Goal: Task Accomplishment & Management: Manage account settings

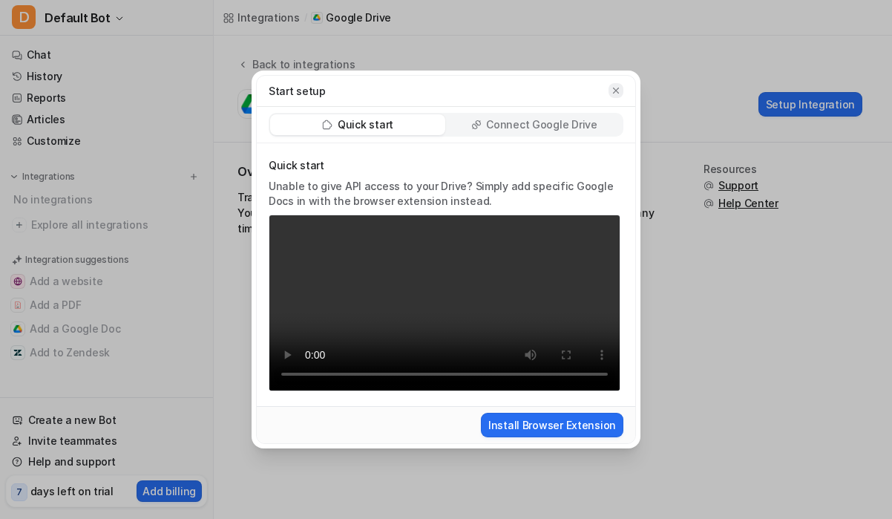
click at [617, 88] on icon "button" at bounding box center [616, 91] width 6 height 6
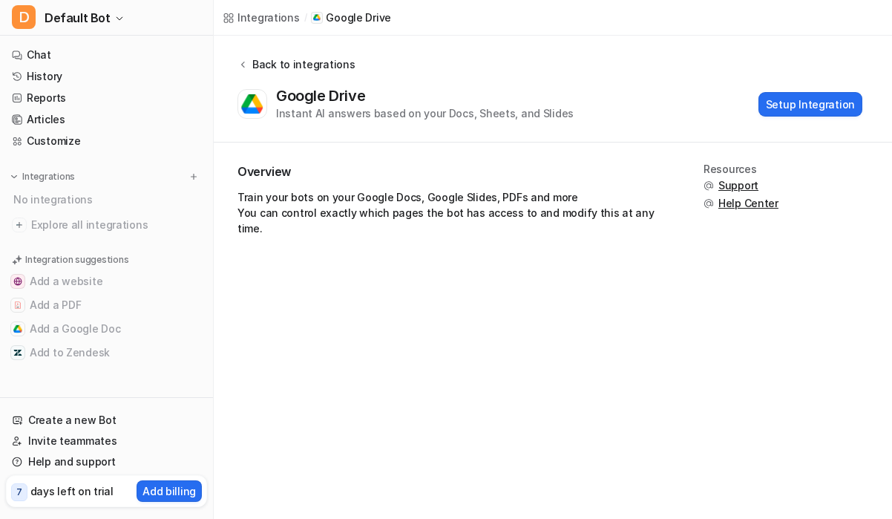
click at [300, 63] on div "Back to integrations" at bounding box center [301, 64] width 107 height 16
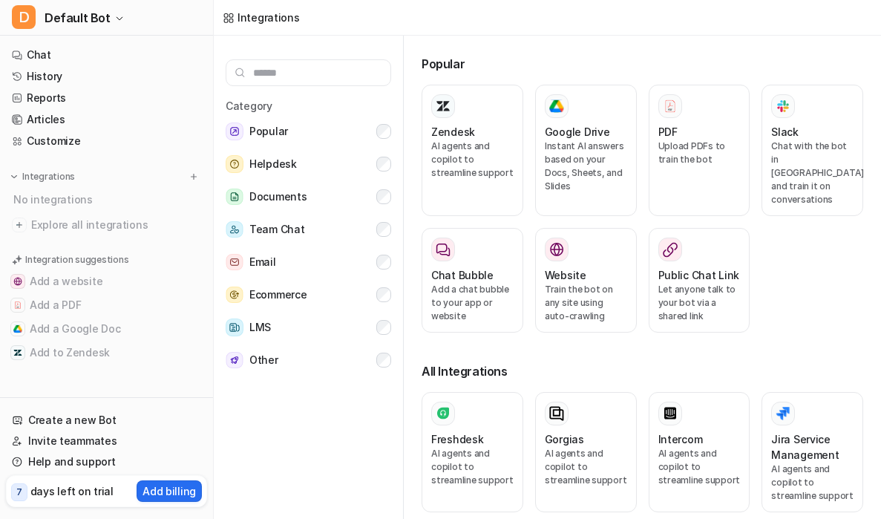
click at [328, 72] on input "text" at bounding box center [309, 72] width 166 height 27
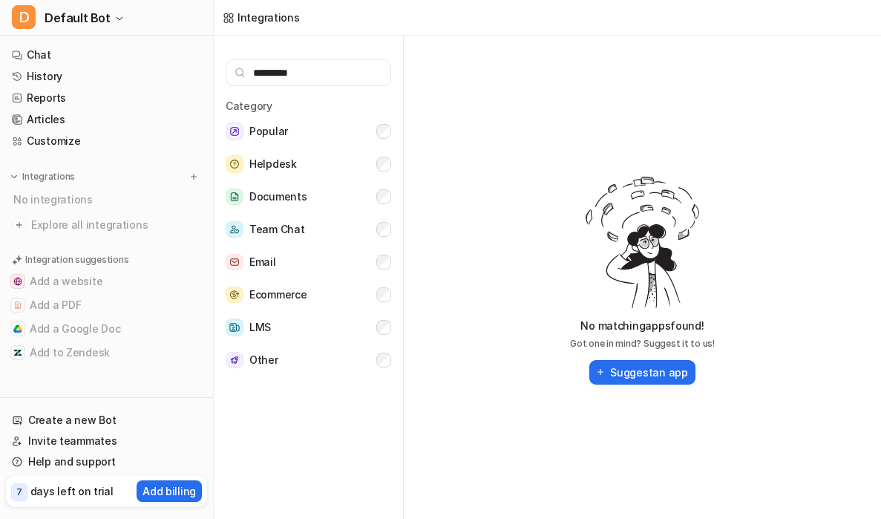
type input "*********"
click at [68, 20] on span "Default Bot" at bounding box center [78, 17] width 66 height 21
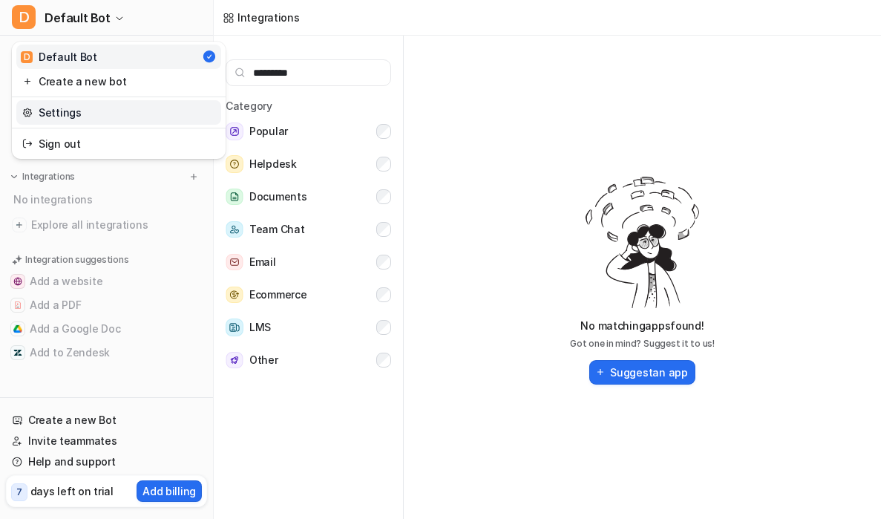
click at [61, 112] on link "Settings" at bounding box center [118, 112] width 205 height 25
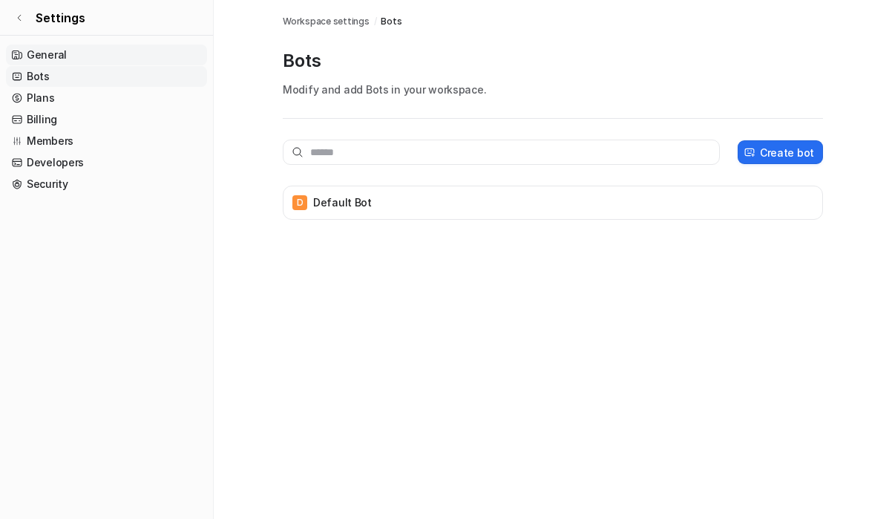
click at [50, 48] on link "General" at bounding box center [106, 55] width 201 height 21
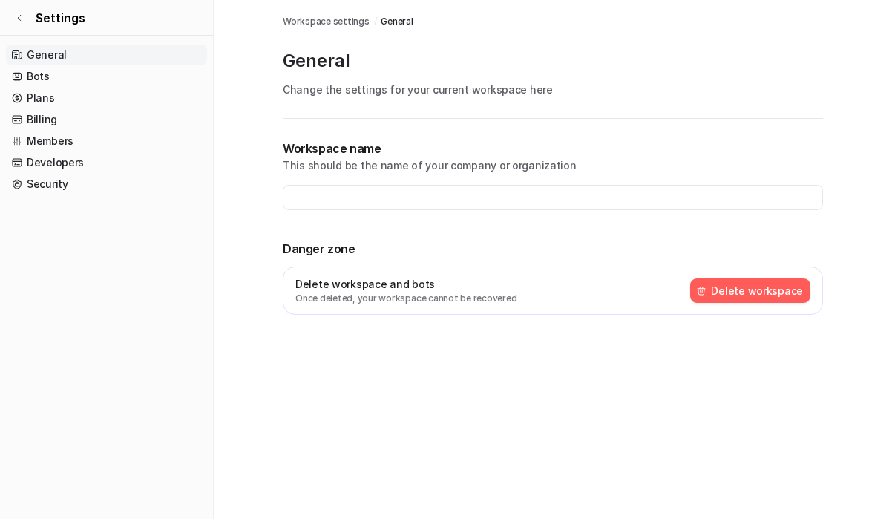
type input "**********"
click at [47, 79] on link "Bots" at bounding box center [106, 76] width 201 height 21
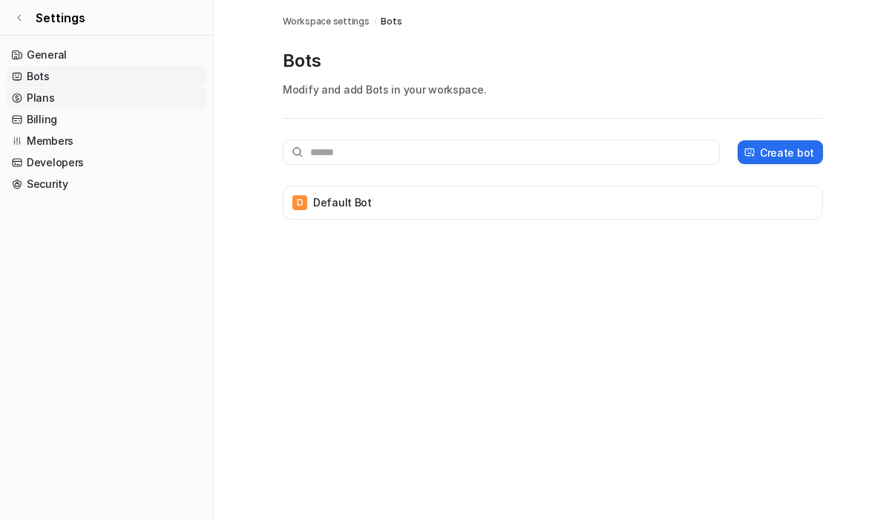
click at [48, 101] on link "Plans" at bounding box center [106, 98] width 201 height 21
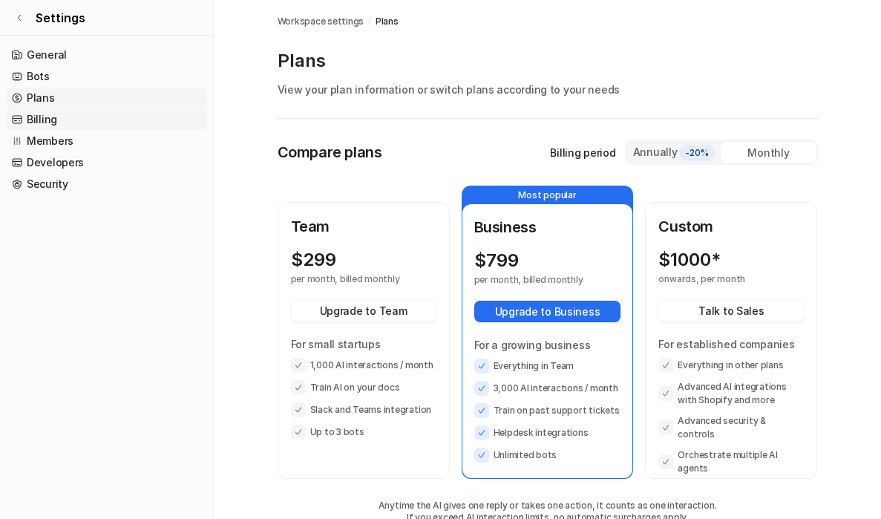
click at [42, 121] on link "Billing" at bounding box center [106, 119] width 201 height 21
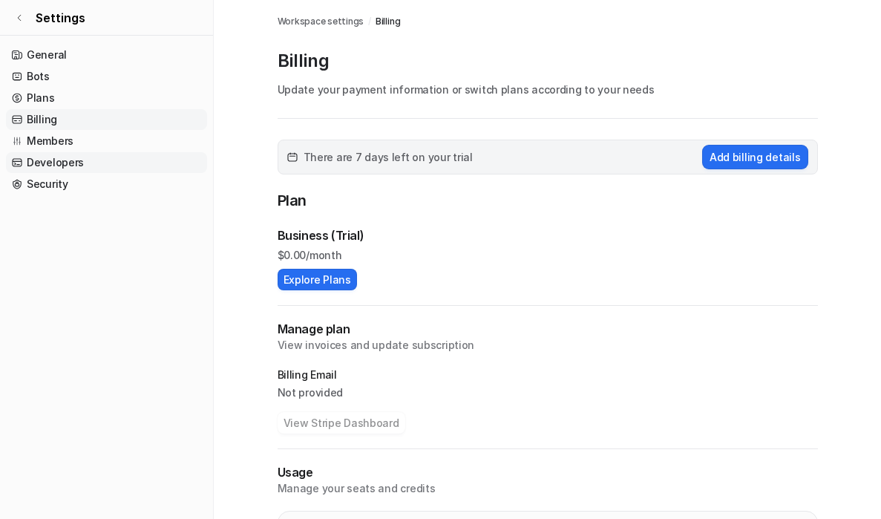
click at [48, 159] on link "Developers" at bounding box center [106, 162] width 201 height 21
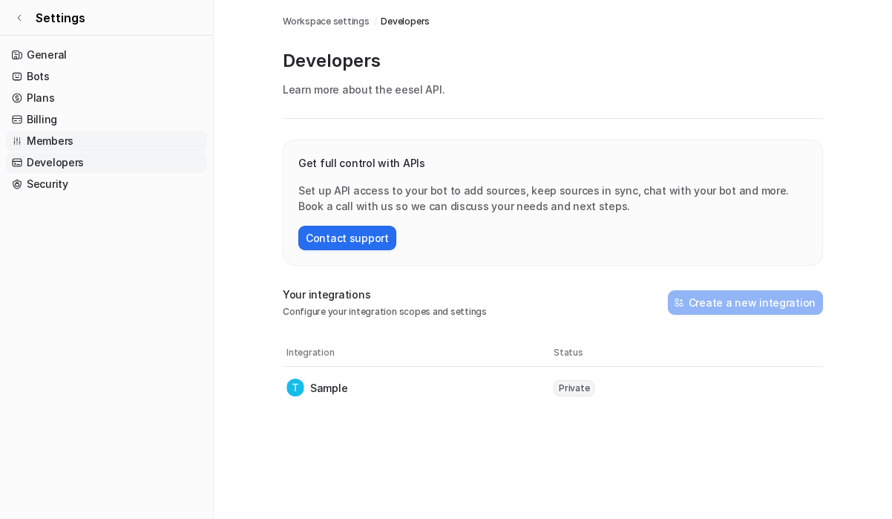
click at [46, 140] on link "Members" at bounding box center [106, 141] width 201 height 21
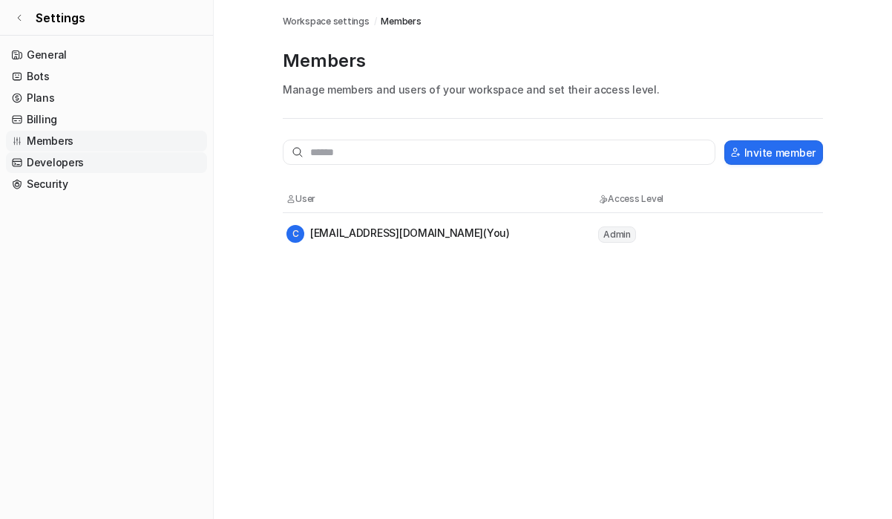
click at [50, 160] on link "Developers" at bounding box center [106, 162] width 201 height 21
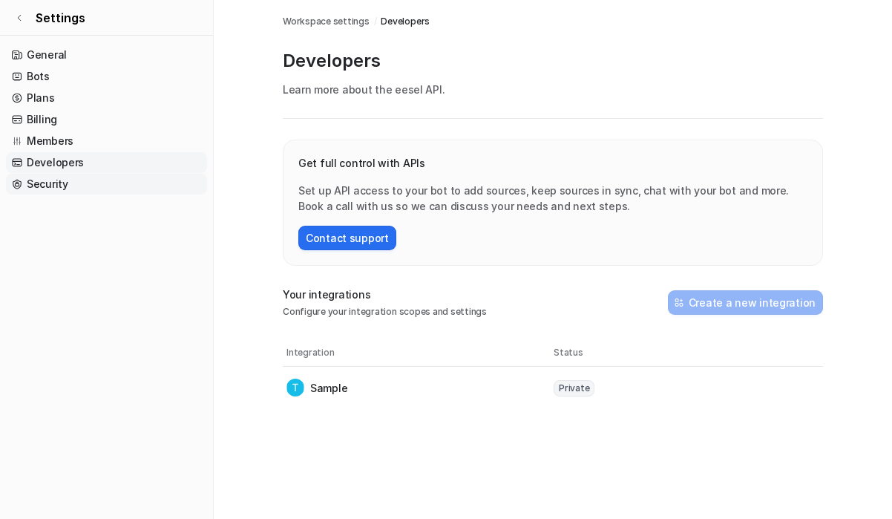
click at [45, 190] on link "Security" at bounding box center [106, 184] width 201 height 21
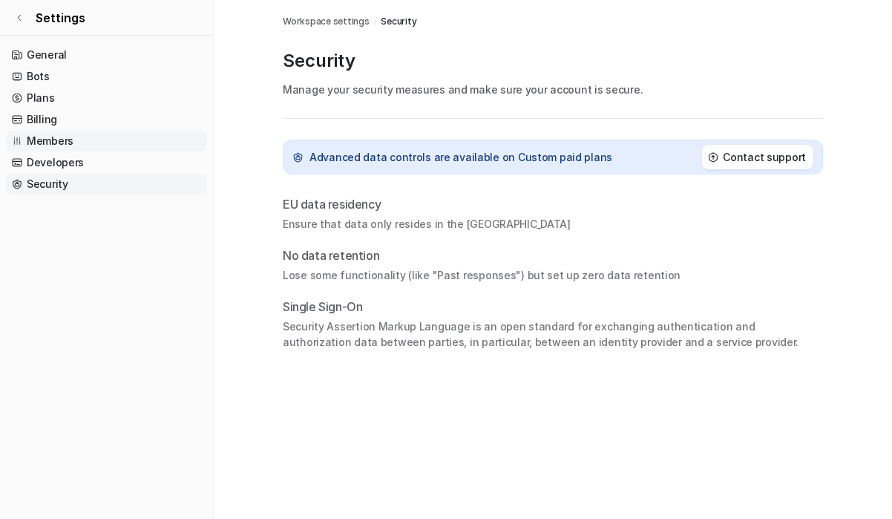
click at [50, 142] on link "Members" at bounding box center [106, 141] width 201 height 21
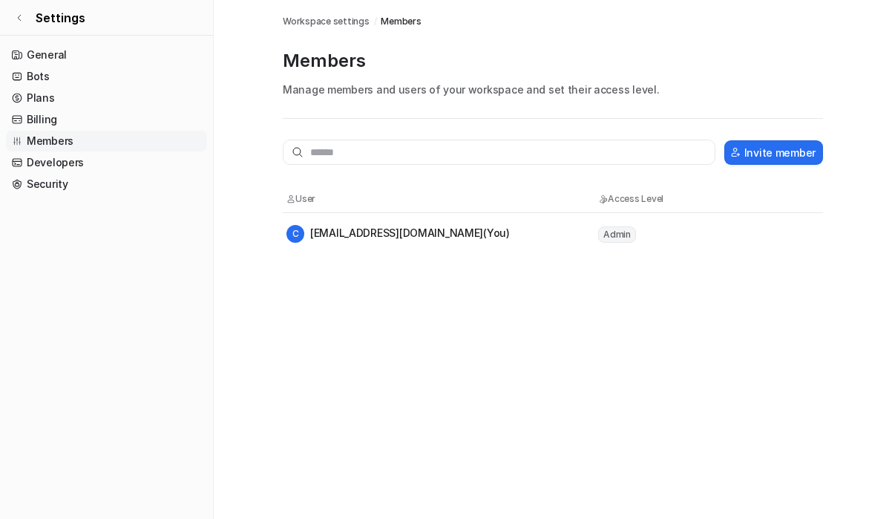
click at [618, 235] on span "Admin" at bounding box center [617, 234] width 38 height 16
click at [41, 53] on link "General" at bounding box center [106, 55] width 201 height 21
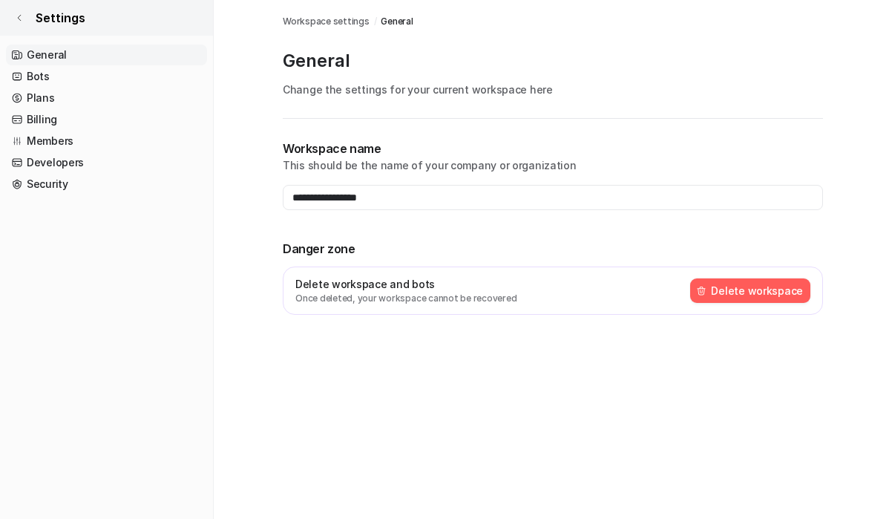
click at [26, 20] on link "Settings" at bounding box center [106, 18] width 213 height 36
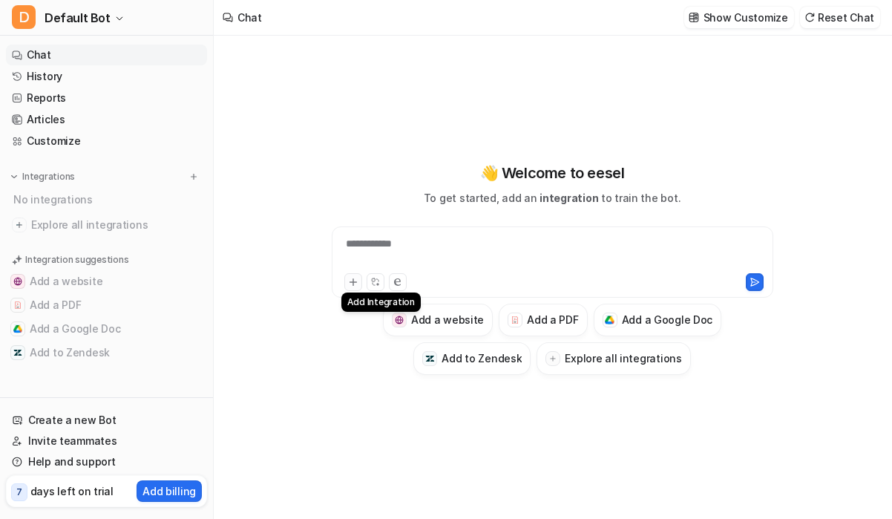
click at [359, 285] on button at bounding box center [353, 282] width 18 height 18
click at [374, 279] on icon at bounding box center [373, 280] width 3 height 3
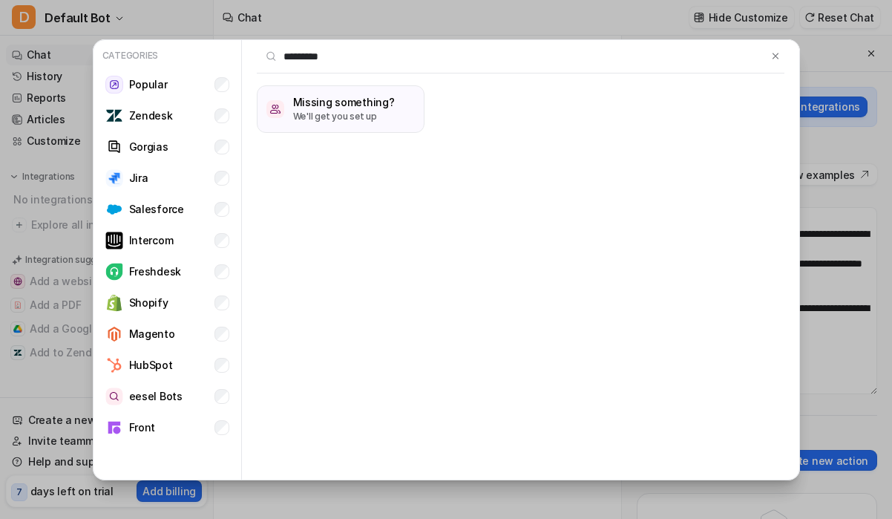
type input "*********"
click at [779, 54] on img at bounding box center [776, 55] width 10 height 11
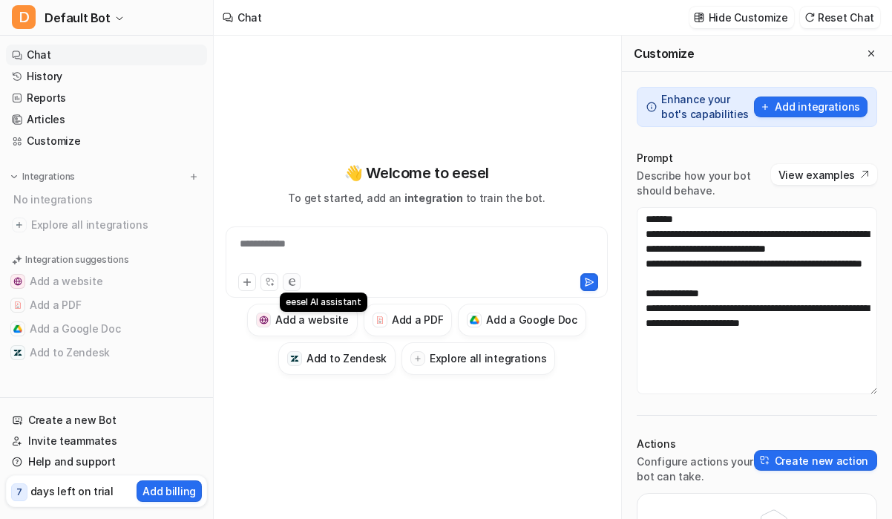
click at [295, 279] on button at bounding box center [292, 282] width 18 height 18
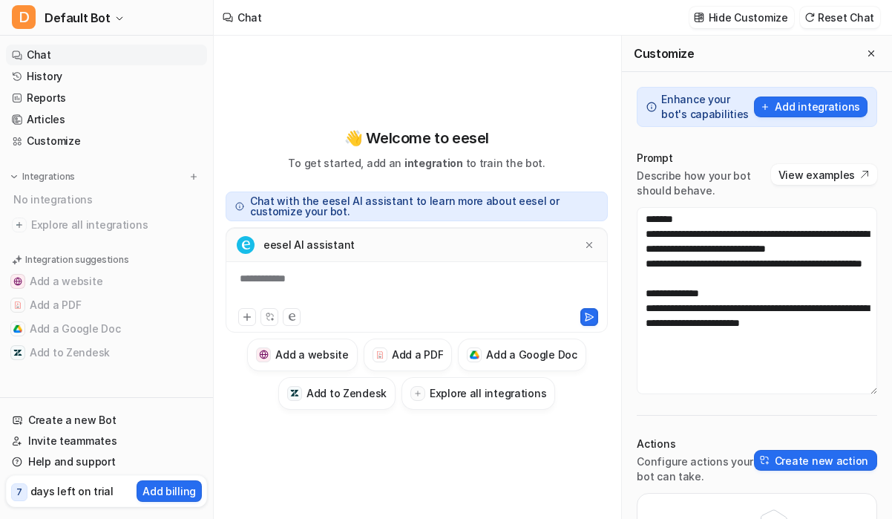
click at [296, 269] on div "**********" at bounding box center [417, 279] width 382 height 105
click at [289, 281] on div "**********" at bounding box center [416, 288] width 375 height 34
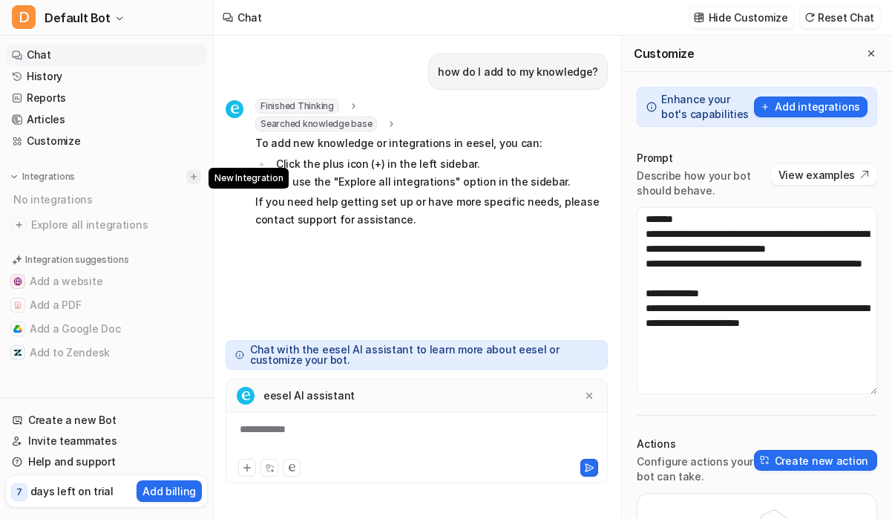
click at [198, 177] on img at bounding box center [194, 177] width 10 height 10
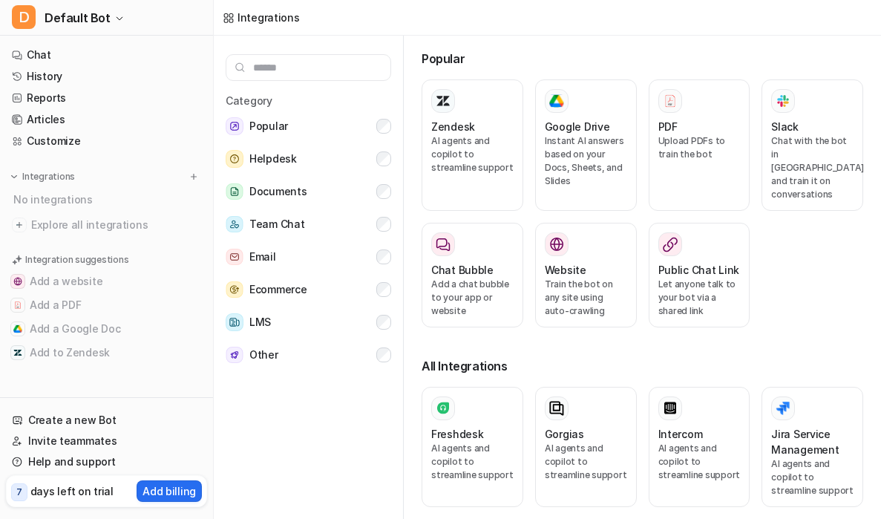
scroll to position [6, 0]
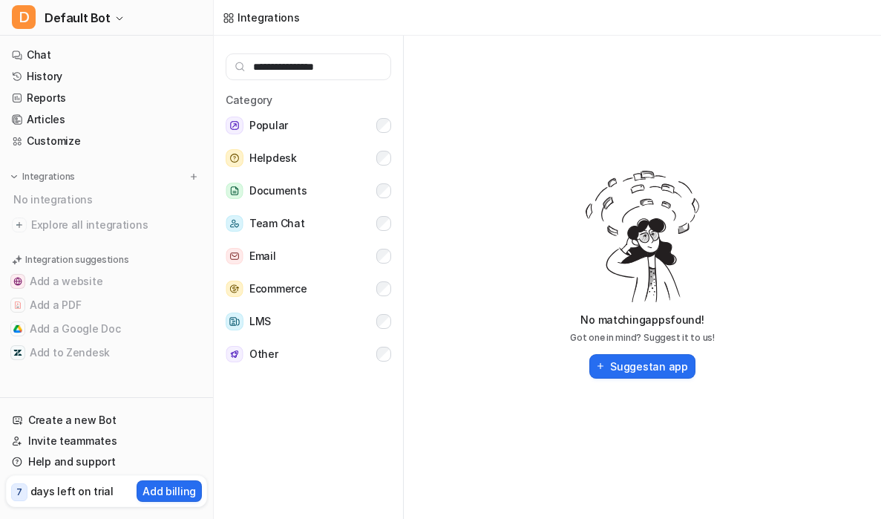
type input "**********"
click at [99, 224] on span "Explore all integrations" at bounding box center [116, 225] width 170 height 24
click at [76, 226] on span "Explore all integrations" at bounding box center [116, 225] width 170 height 24
click at [76, 222] on span "Explore all integrations" at bounding box center [116, 225] width 170 height 24
click at [77, 221] on span "Explore all integrations" at bounding box center [116, 225] width 170 height 24
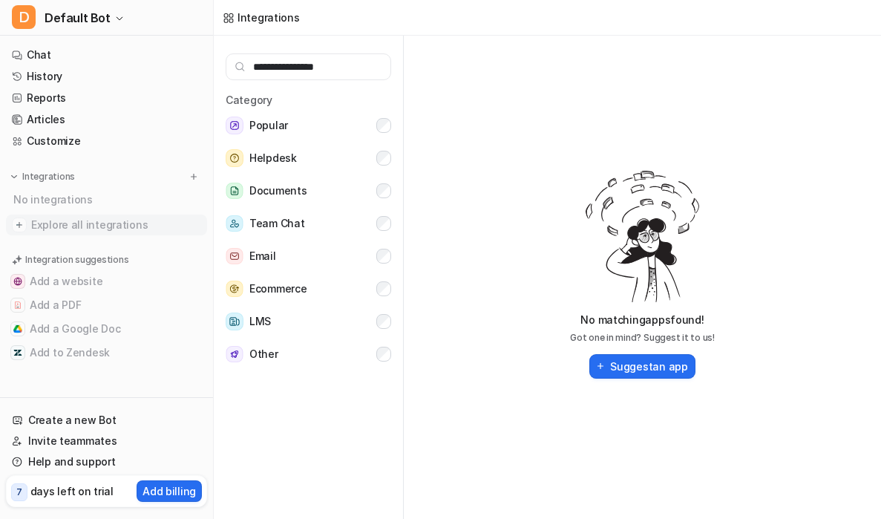
click at [77, 221] on span "Explore all integrations" at bounding box center [116, 225] width 170 height 24
click at [19, 222] on img at bounding box center [19, 225] width 15 height 15
click at [196, 176] on img at bounding box center [194, 177] width 10 height 10
click at [68, 223] on span "Explore all integrations" at bounding box center [116, 225] width 170 height 24
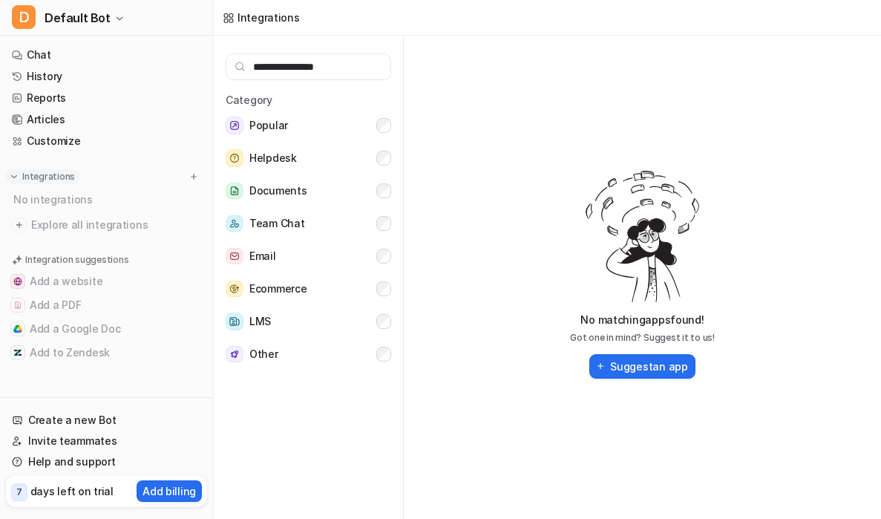
click at [13, 176] on img at bounding box center [14, 177] width 10 height 10
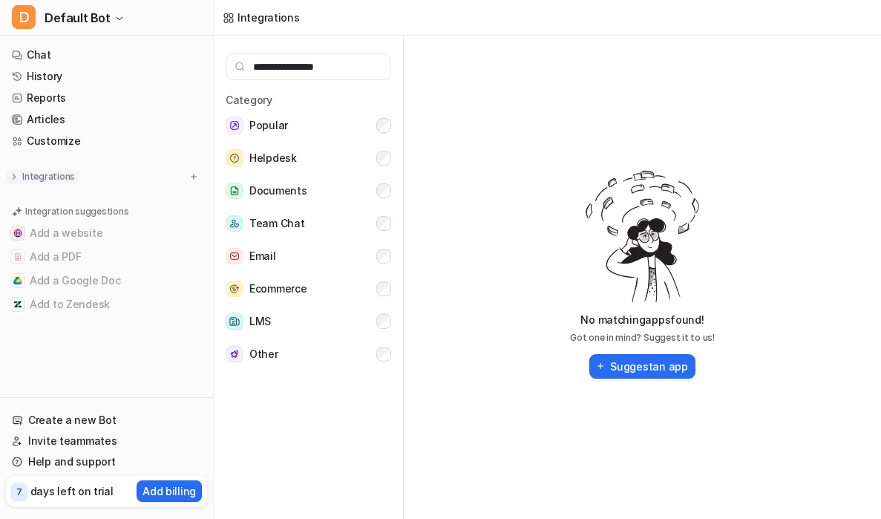
click at [12, 175] on img at bounding box center [14, 177] width 10 height 10
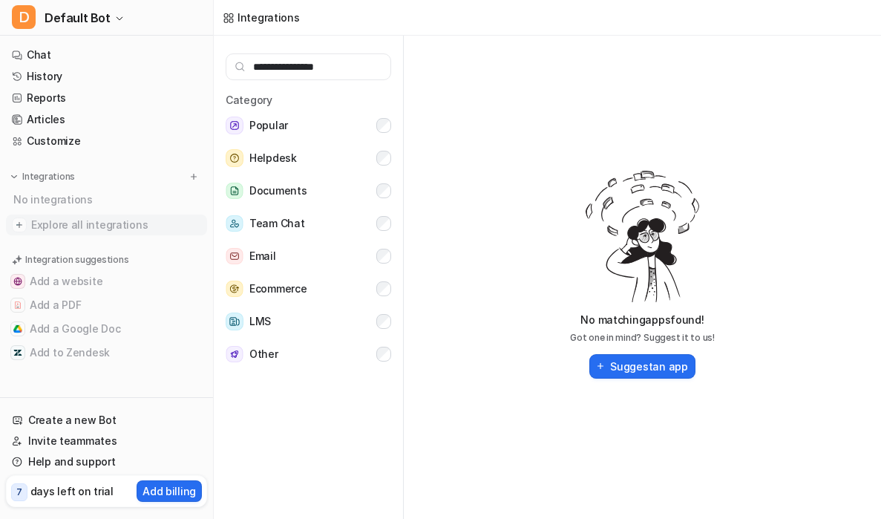
click at [75, 228] on span "Explore all integrations" at bounding box center [116, 225] width 170 height 24
click at [284, 62] on input "**********" at bounding box center [309, 66] width 166 height 27
click at [348, 59] on input "**********" at bounding box center [309, 66] width 166 height 27
click at [284, 192] on span "Documents" at bounding box center [277, 191] width 57 height 18
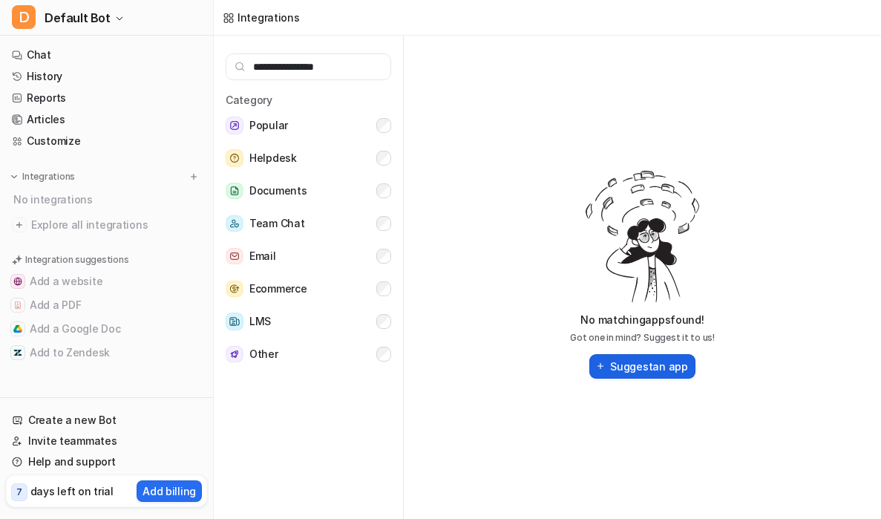
click at [663, 371] on button "Suggest an app" at bounding box center [641, 366] width 105 height 25
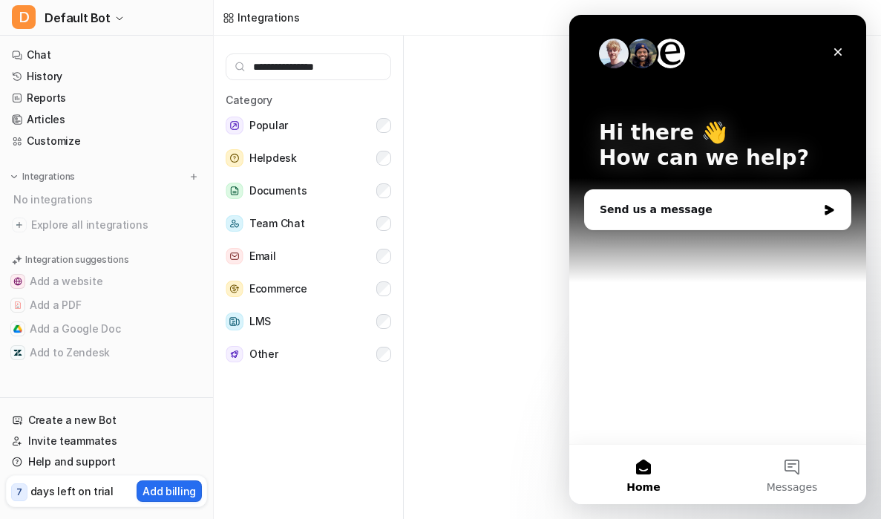
scroll to position [0, 0]
click at [738, 206] on div "Send us a message" at bounding box center [709, 210] width 218 height 16
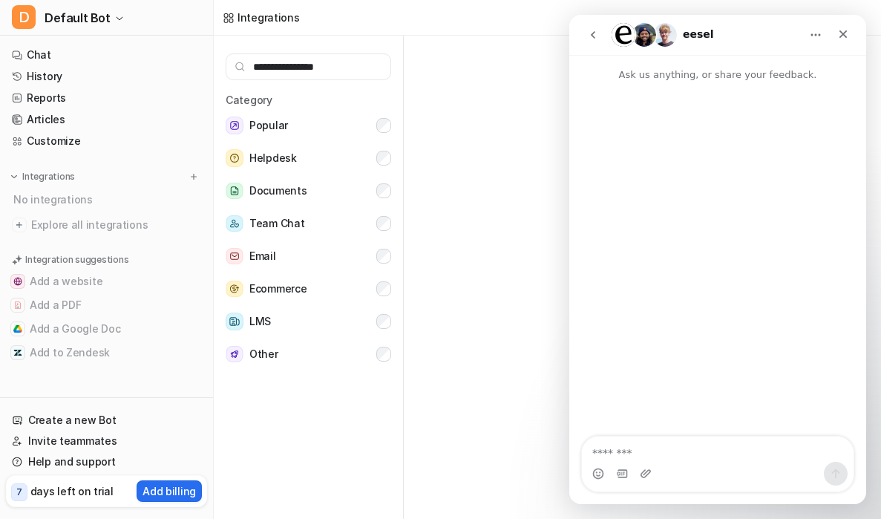
click at [693, 458] on textarea "Message…" at bounding box center [718, 449] width 272 height 25
type textarea "**********"
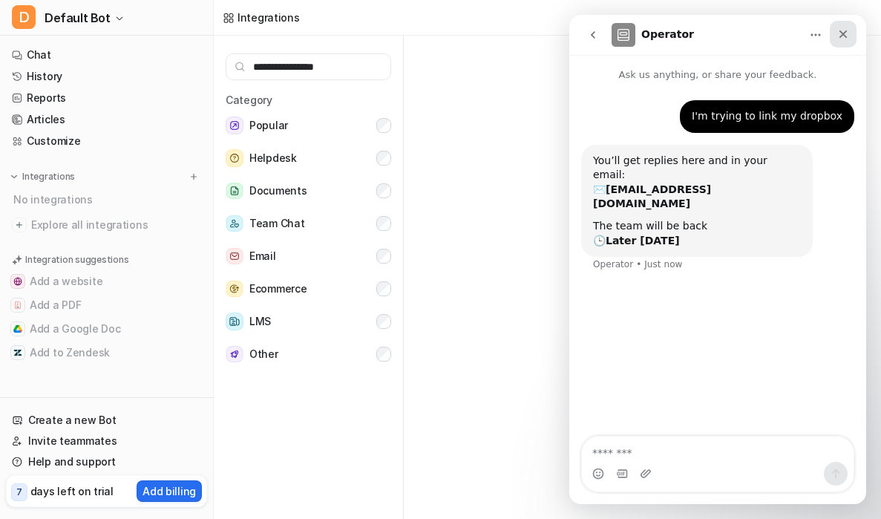
click at [852, 25] on div "Close" at bounding box center [843, 34] width 27 height 27
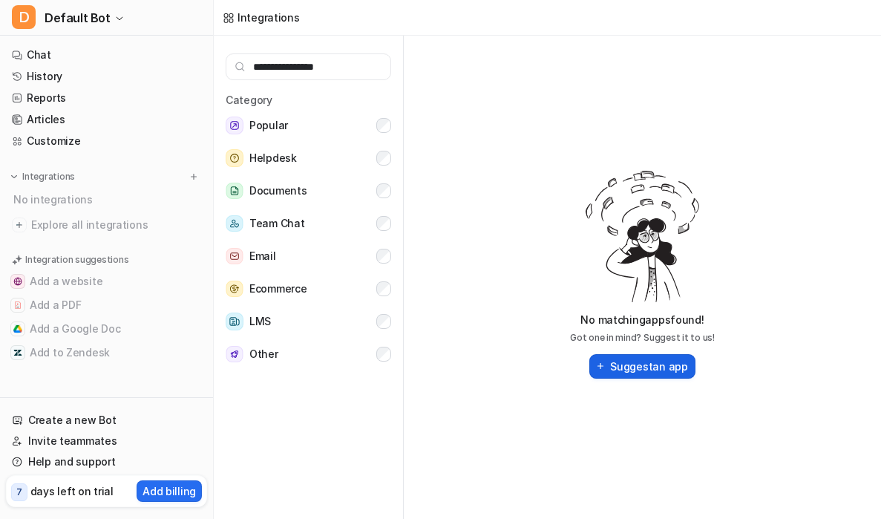
click at [619, 370] on button "Suggest an app" at bounding box center [641, 366] width 105 height 25
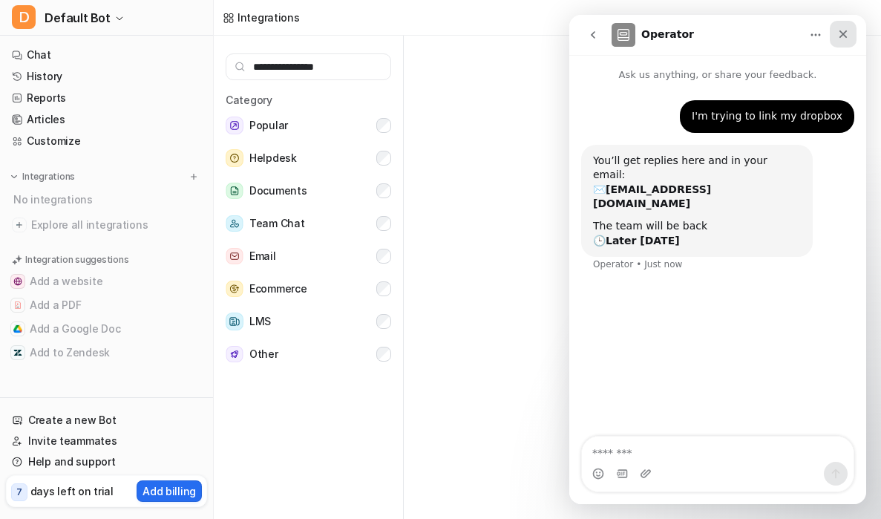
click at [854, 30] on div "Close" at bounding box center [843, 34] width 27 height 27
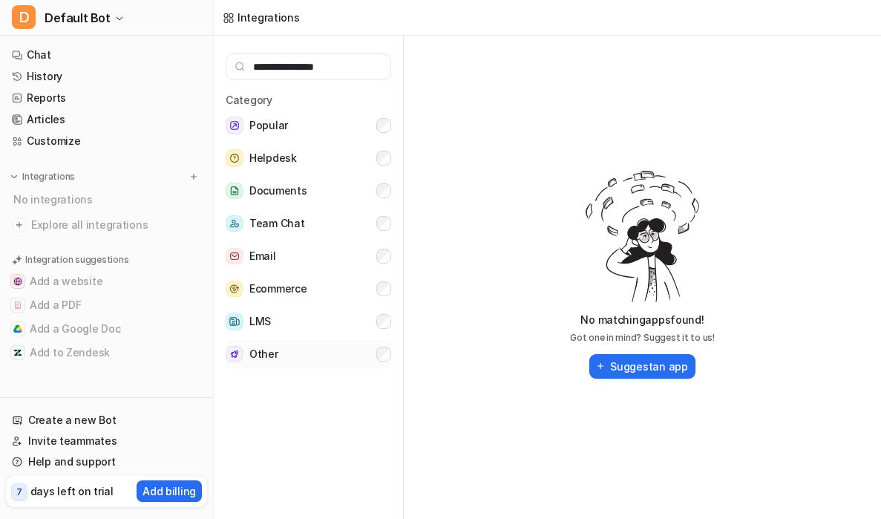
click at [347, 351] on button "Other" at bounding box center [309, 354] width 166 height 30
click at [334, 113] on button "Popular" at bounding box center [309, 126] width 166 height 30
click at [79, 179] on div "Integrations" at bounding box center [106, 176] width 189 height 15
click at [195, 174] on img at bounding box center [194, 177] width 10 height 10
click at [85, 221] on span "Explore all integrations" at bounding box center [116, 225] width 170 height 24
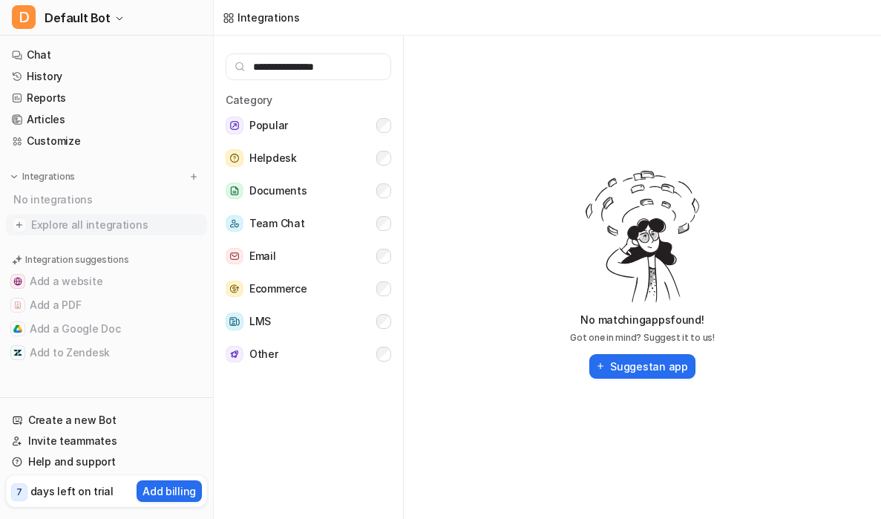
click at [85, 221] on span "Explore all integrations" at bounding box center [116, 225] width 170 height 24
click at [45, 153] on nav "Chat History Reports Articles Customize Integrations No integrations Explore al…" at bounding box center [106, 218] width 213 height 359
click at [47, 141] on link "Customize" at bounding box center [106, 141] width 201 height 21
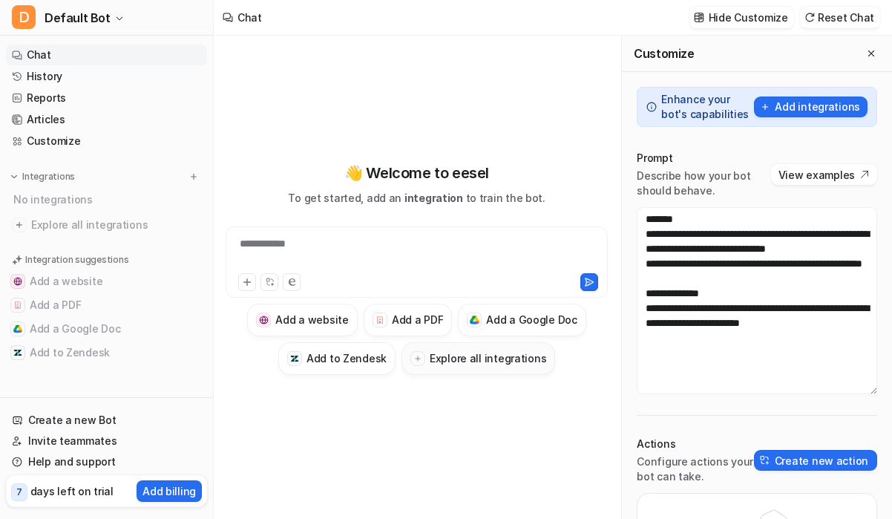
click at [500, 357] on h3 "Explore all integrations" at bounding box center [488, 358] width 117 height 16
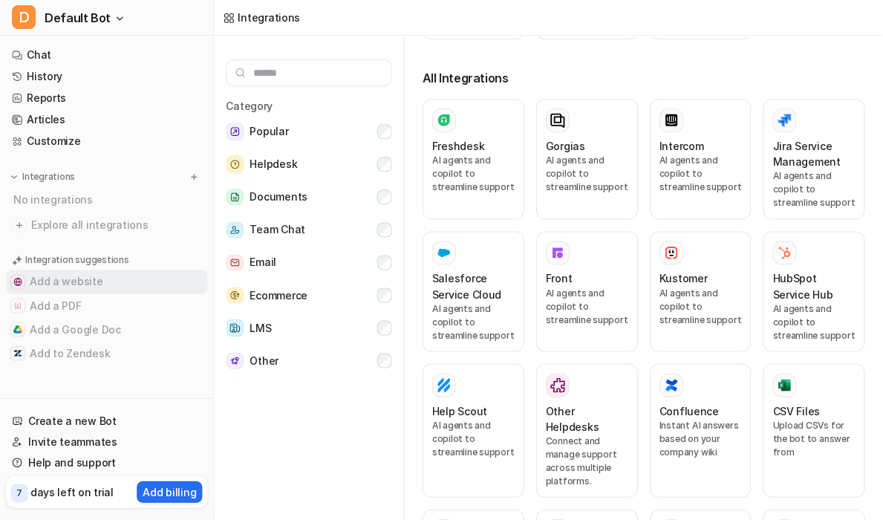
scroll to position [293, 0]
